Goal: Find specific page/section: Find specific page/section

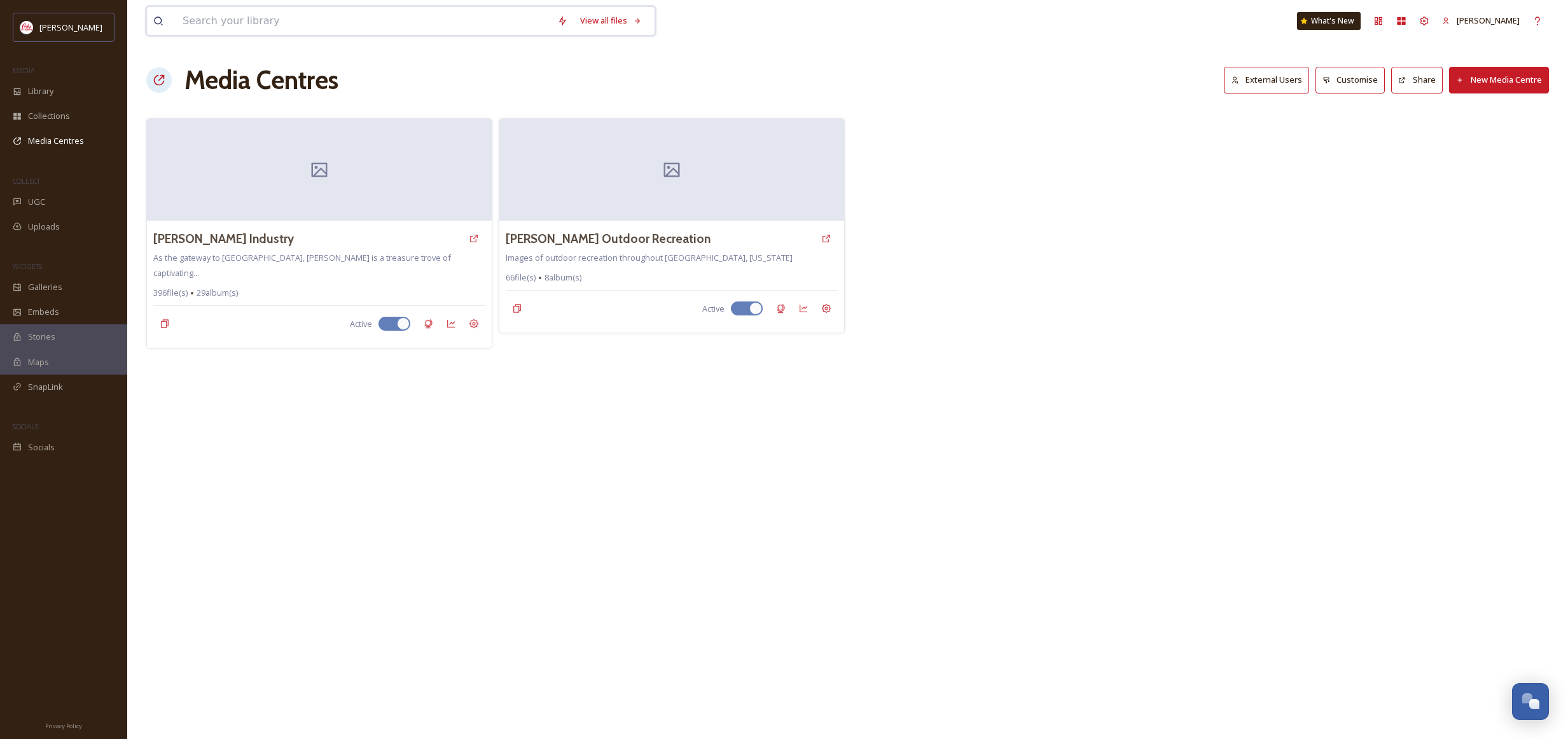
click at [236, 26] on input at bounding box center [363, 21] width 375 height 28
type input "fall"
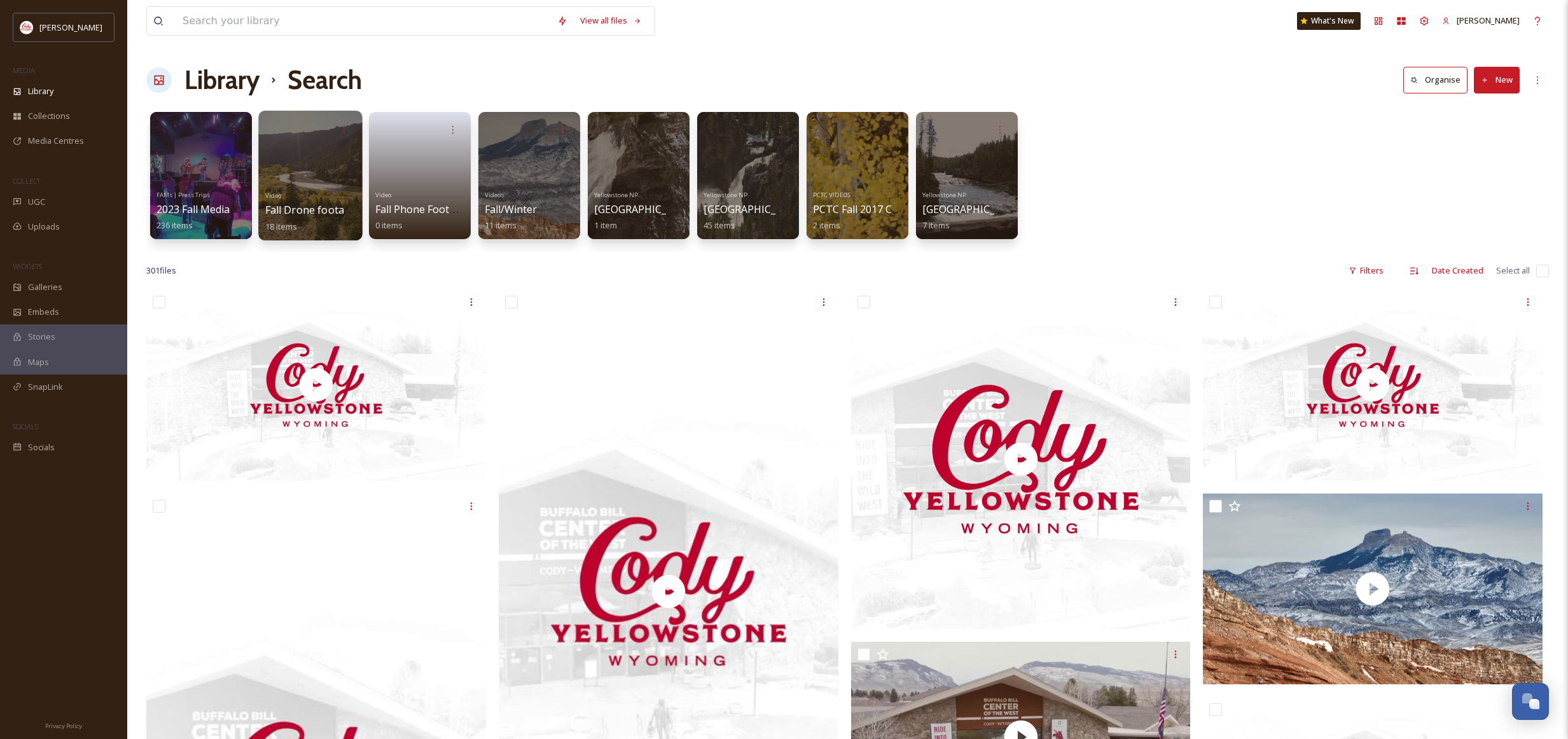
click at [325, 162] on div at bounding box center [310, 175] width 104 height 130
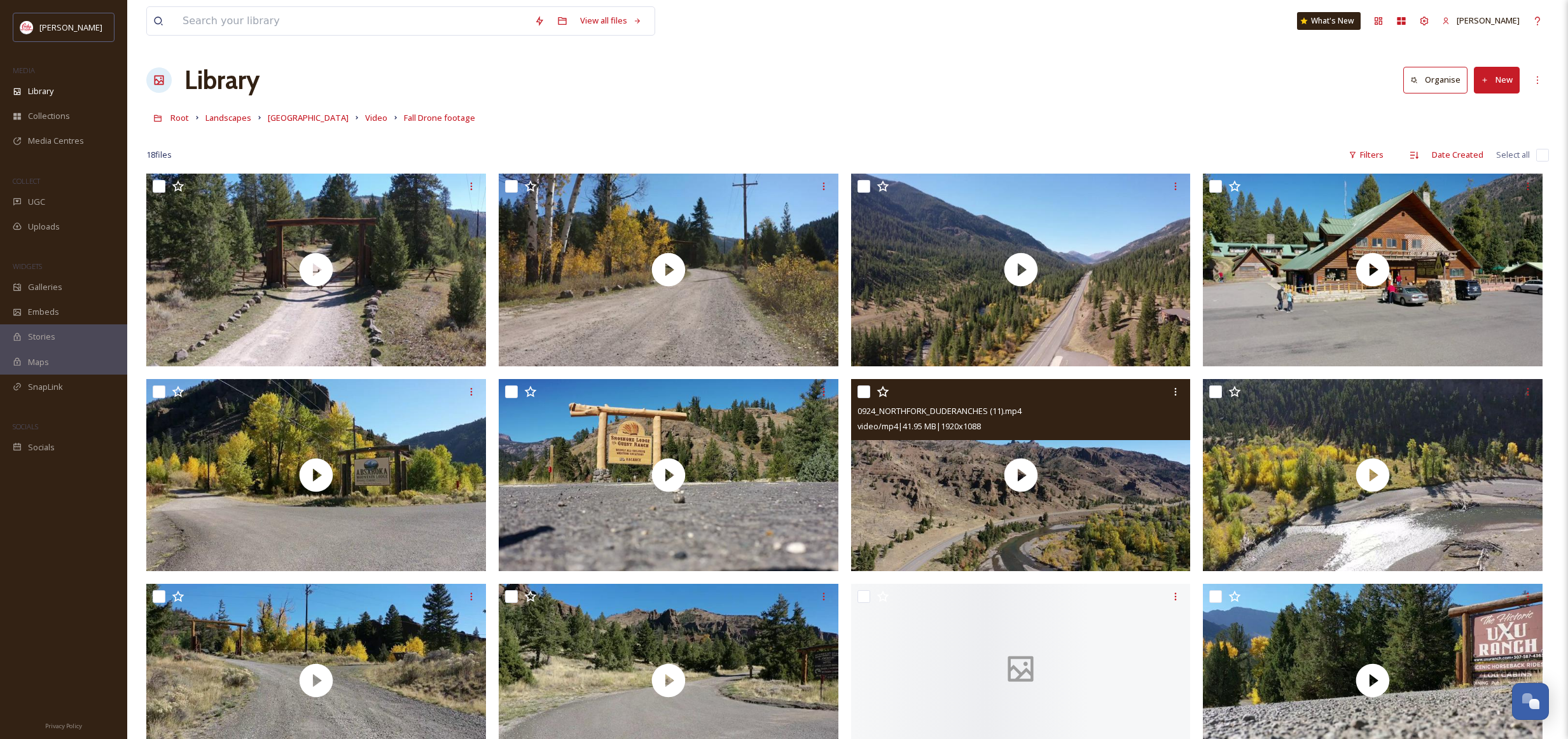
click at [863, 391] on input "checkbox" at bounding box center [863, 391] width 12 height 12
checkbox input "true"
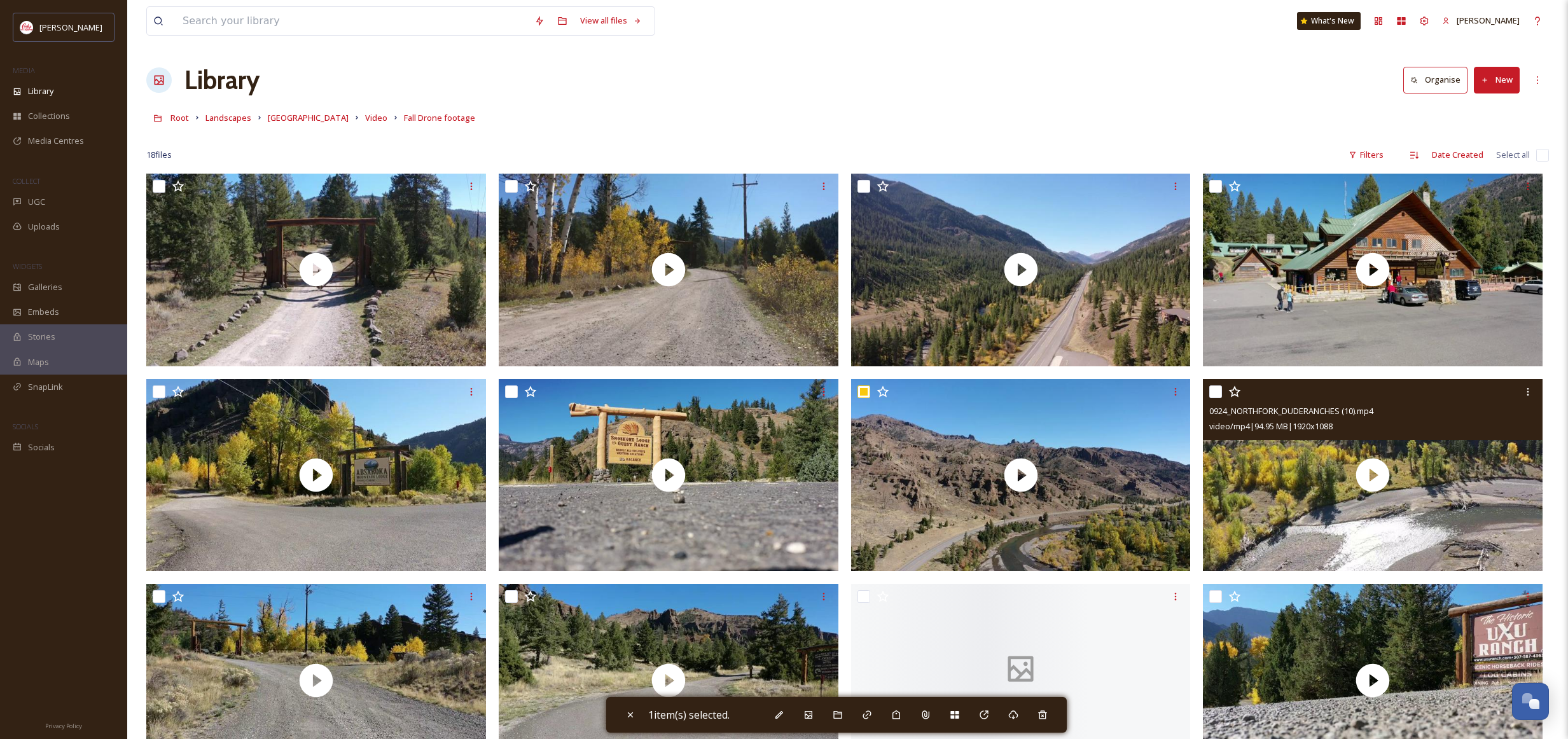
click at [1214, 389] on input "checkbox" at bounding box center [1215, 391] width 12 height 12
checkbox input "true"
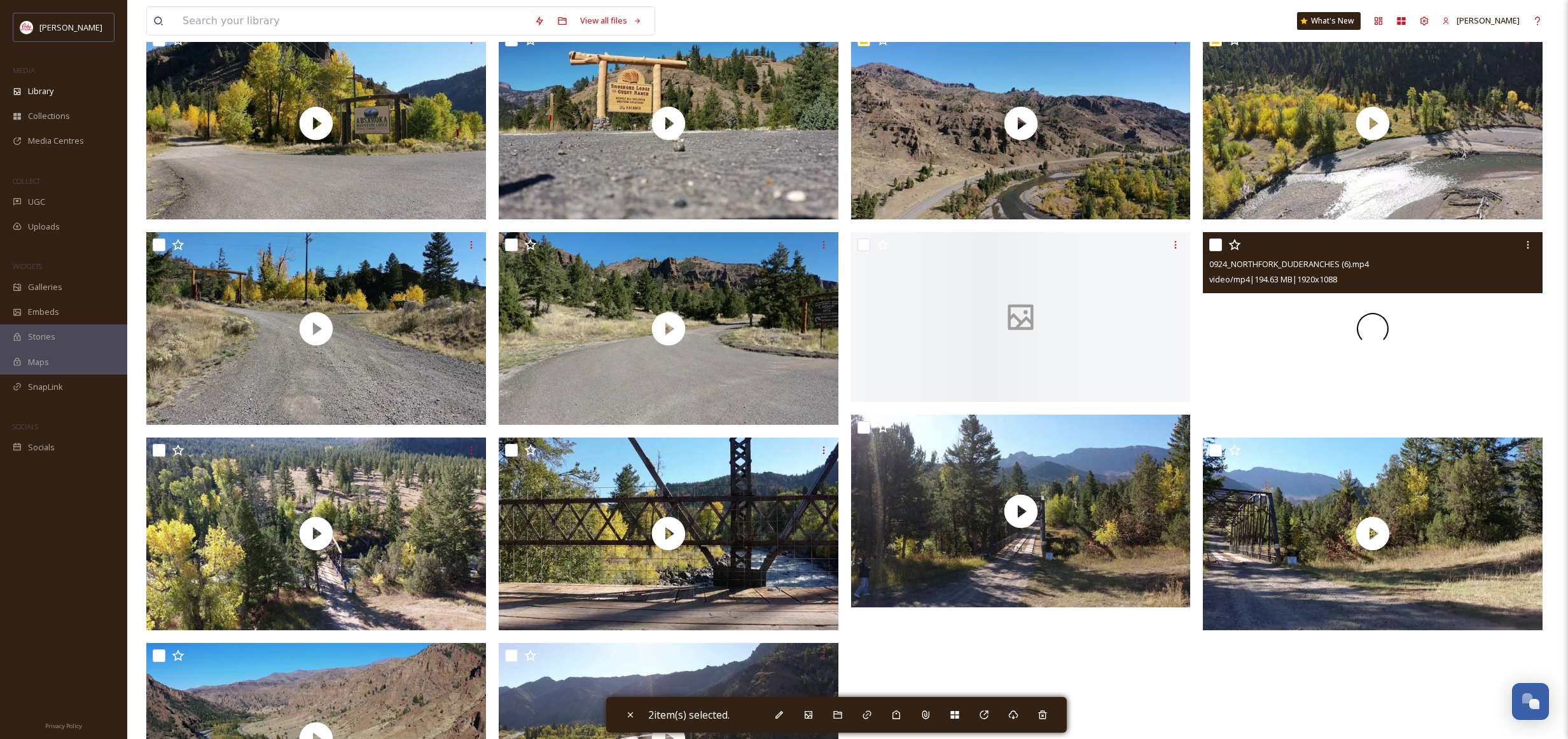
scroll to position [395, 0]
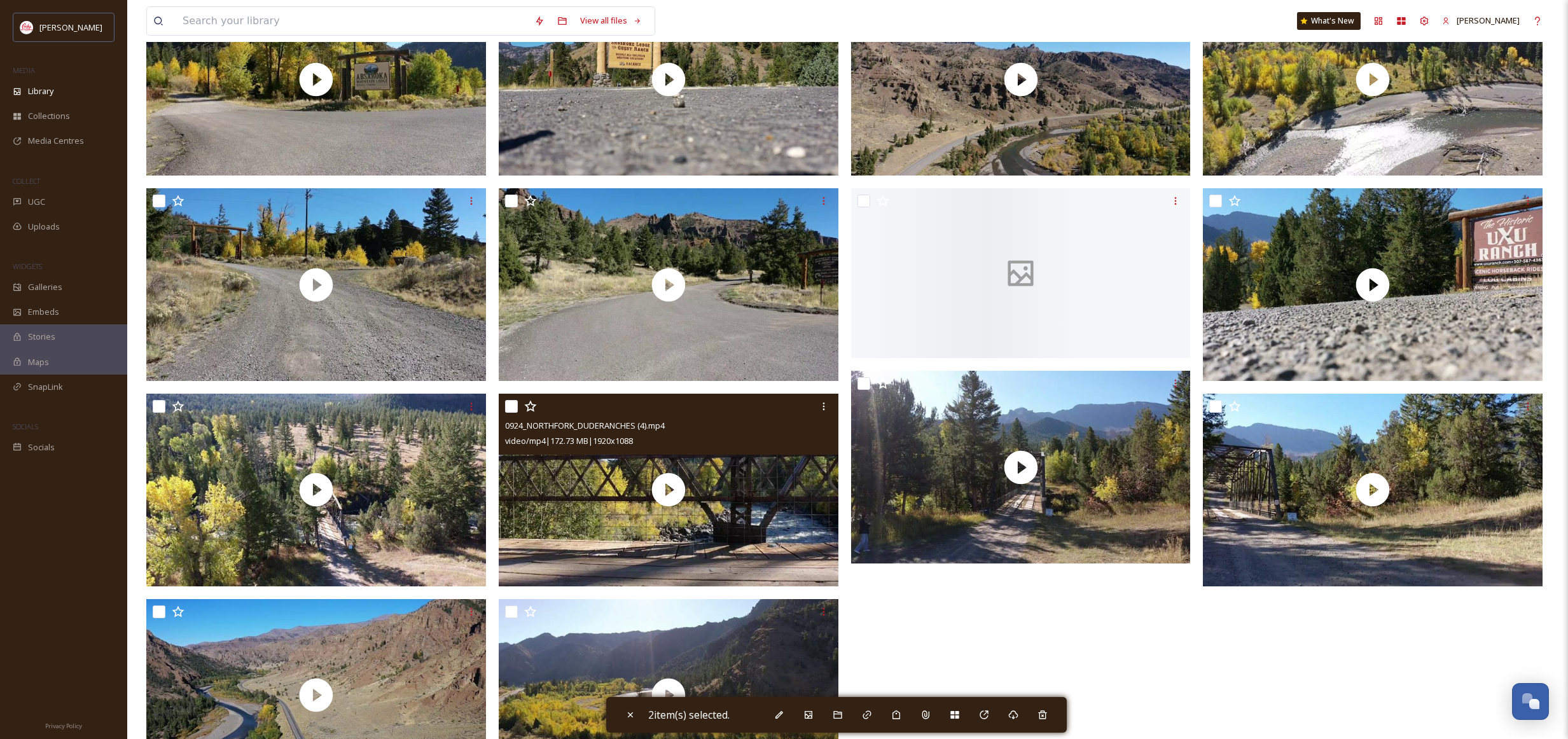
click at [511, 406] on input "checkbox" at bounding box center [511, 406] width 12 height 12
checkbox input "true"
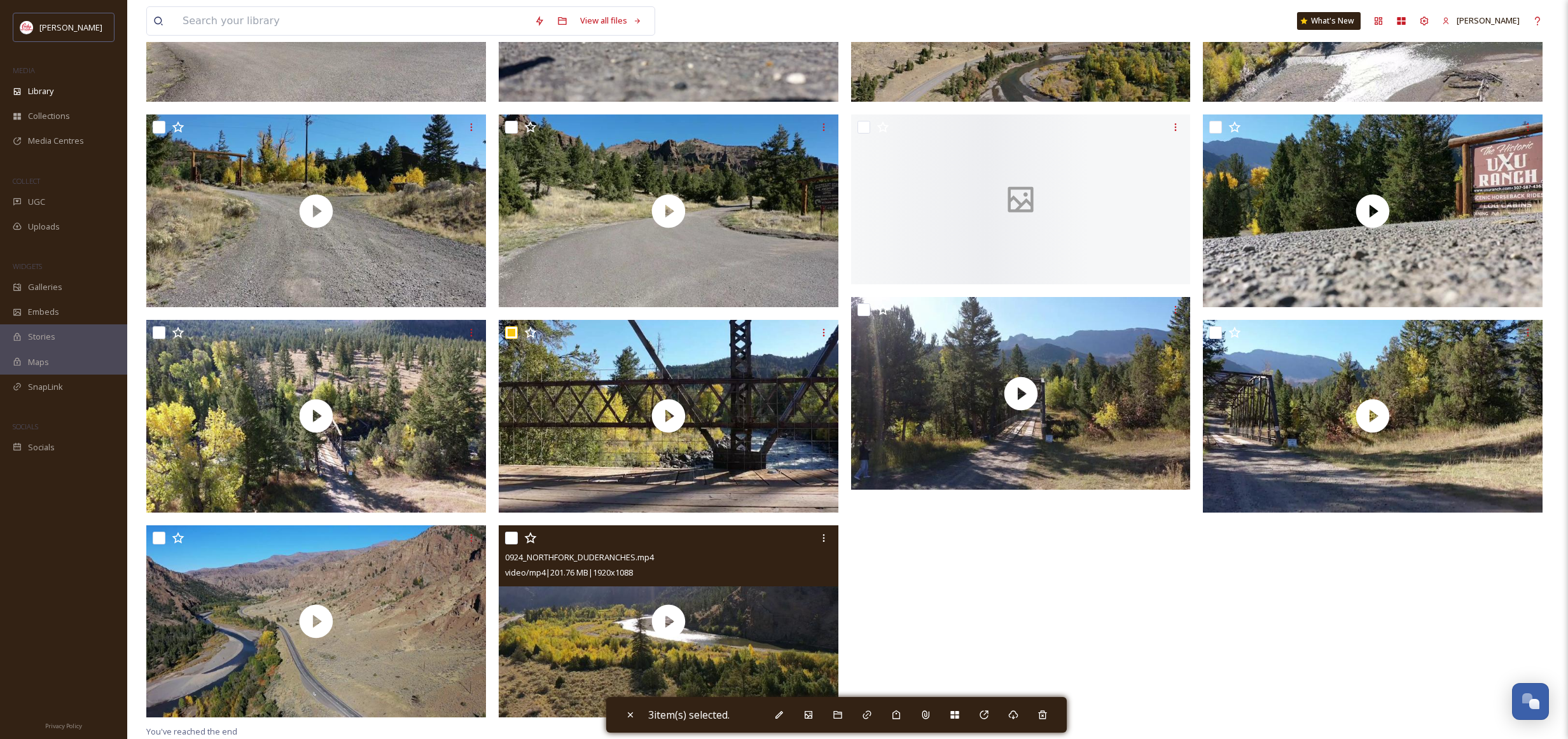
click at [512, 538] on input "checkbox" at bounding box center [511, 538] width 12 height 12
checkbox input "true"
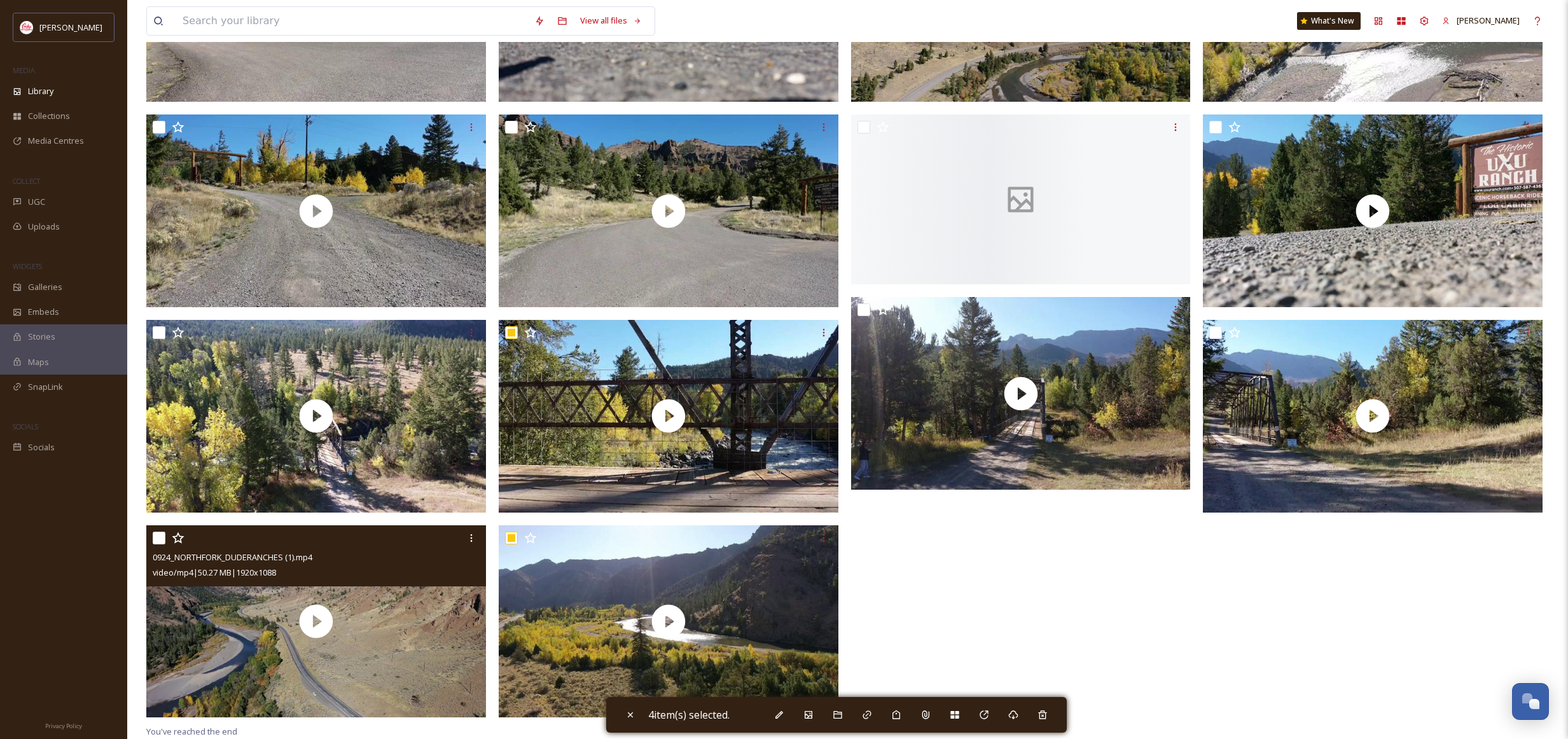
click at [158, 538] on input "checkbox" at bounding box center [159, 538] width 12 height 12
checkbox input "true"
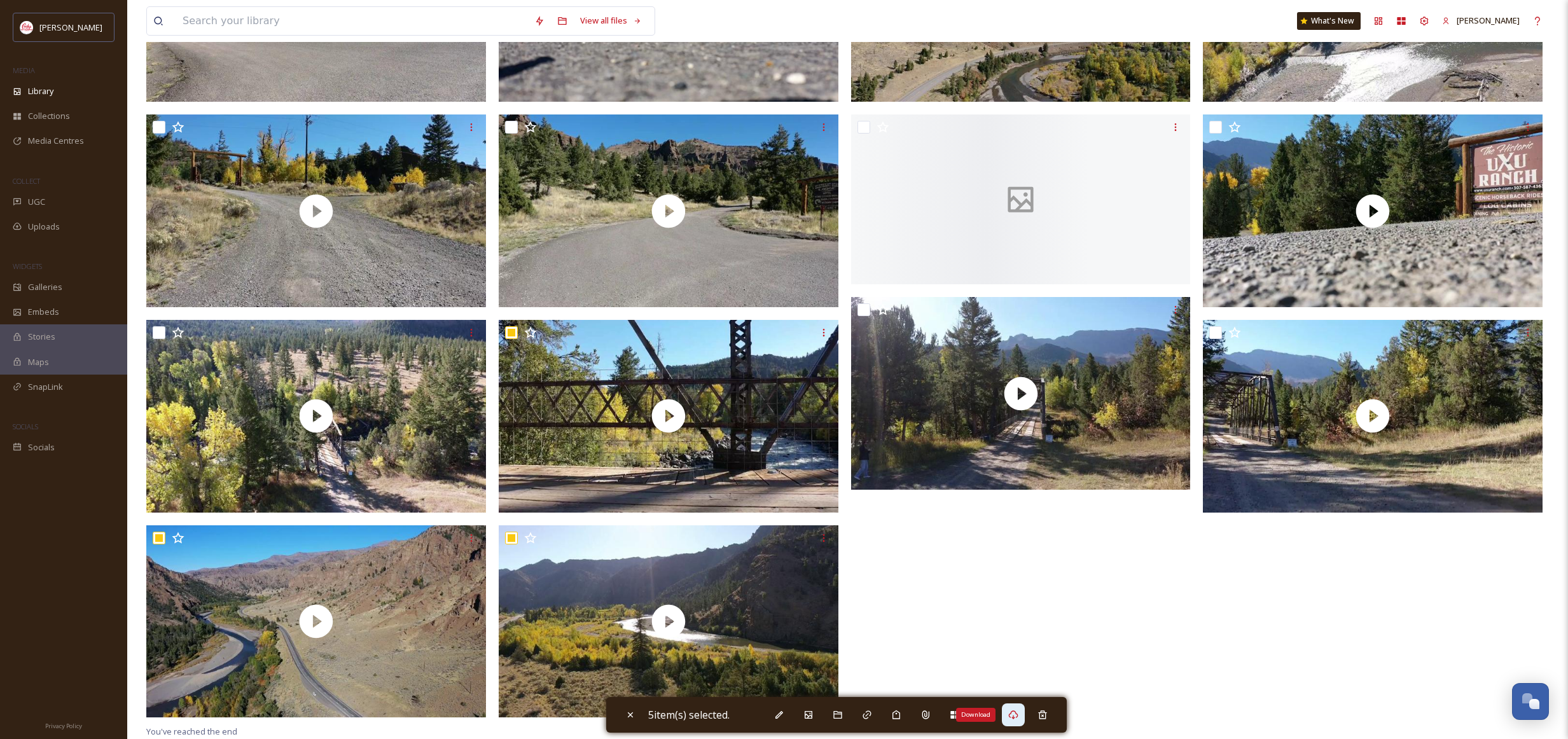
click at [1016, 718] on icon at bounding box center [1013, 715] width 10 height 9
